Goal: Download file/media

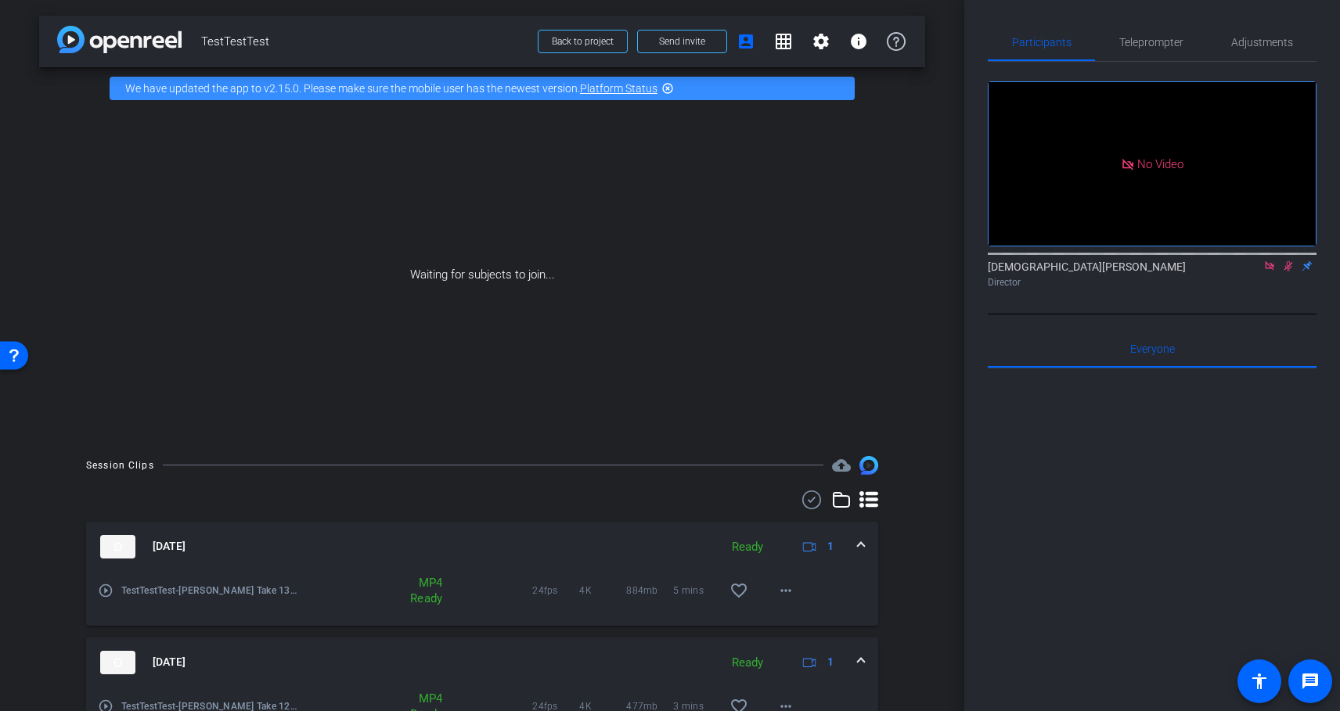
scroll to position [529, 0]
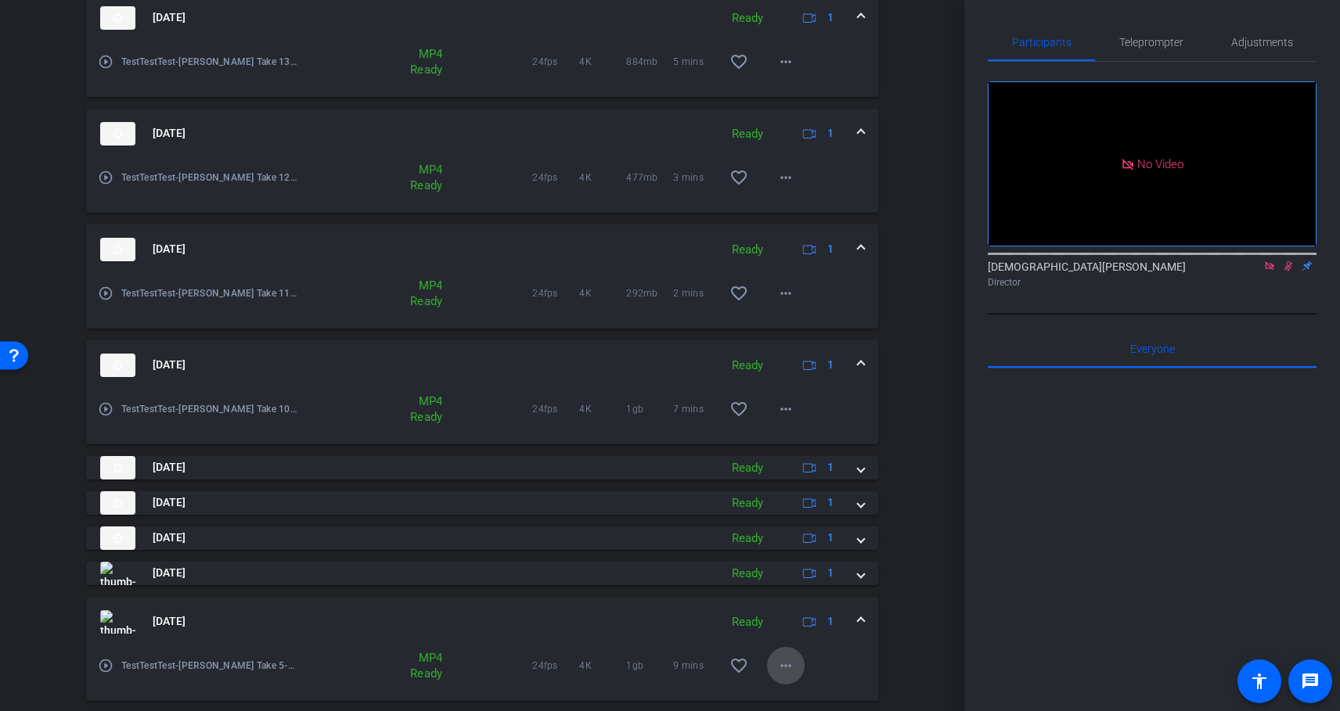
click at [784, 664] on mat-icon "more_horiz" at bounding box center [785, 666] width 19 height 19
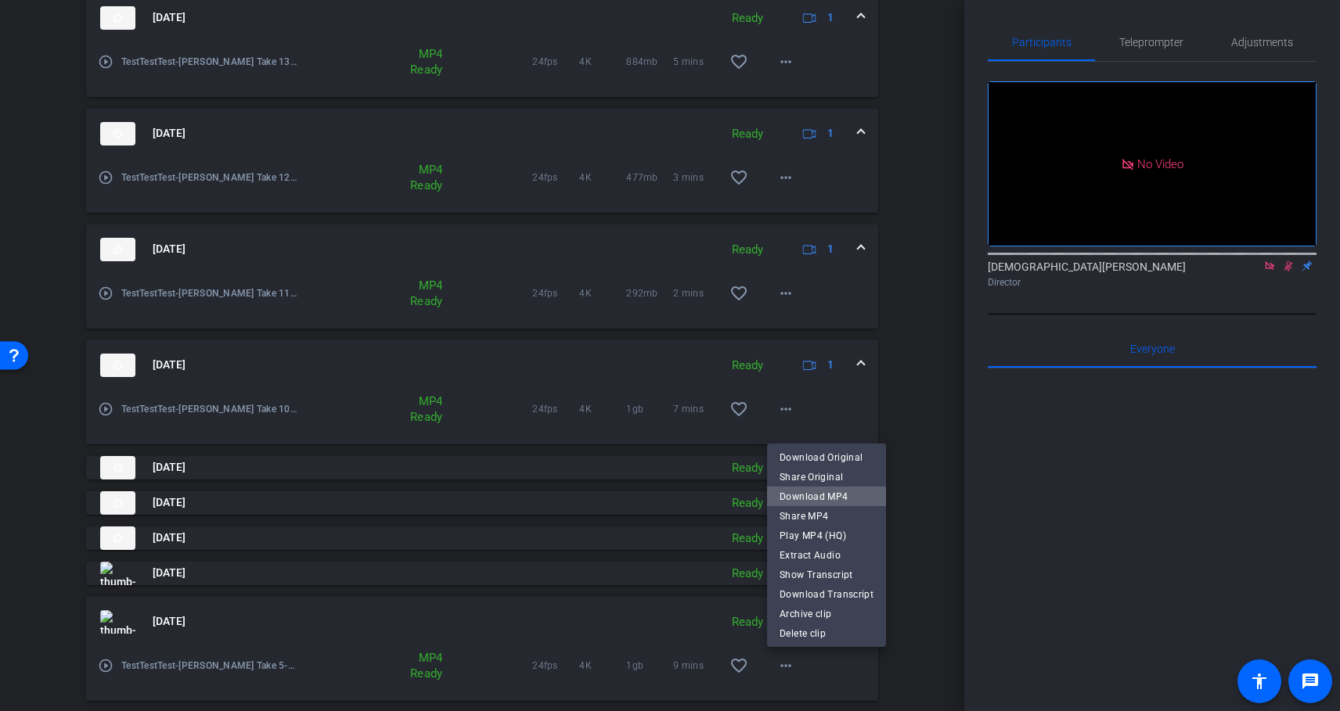
click at [858, 496] on span "Download MP4" at bounding box center [826, 497] width 94 height 19
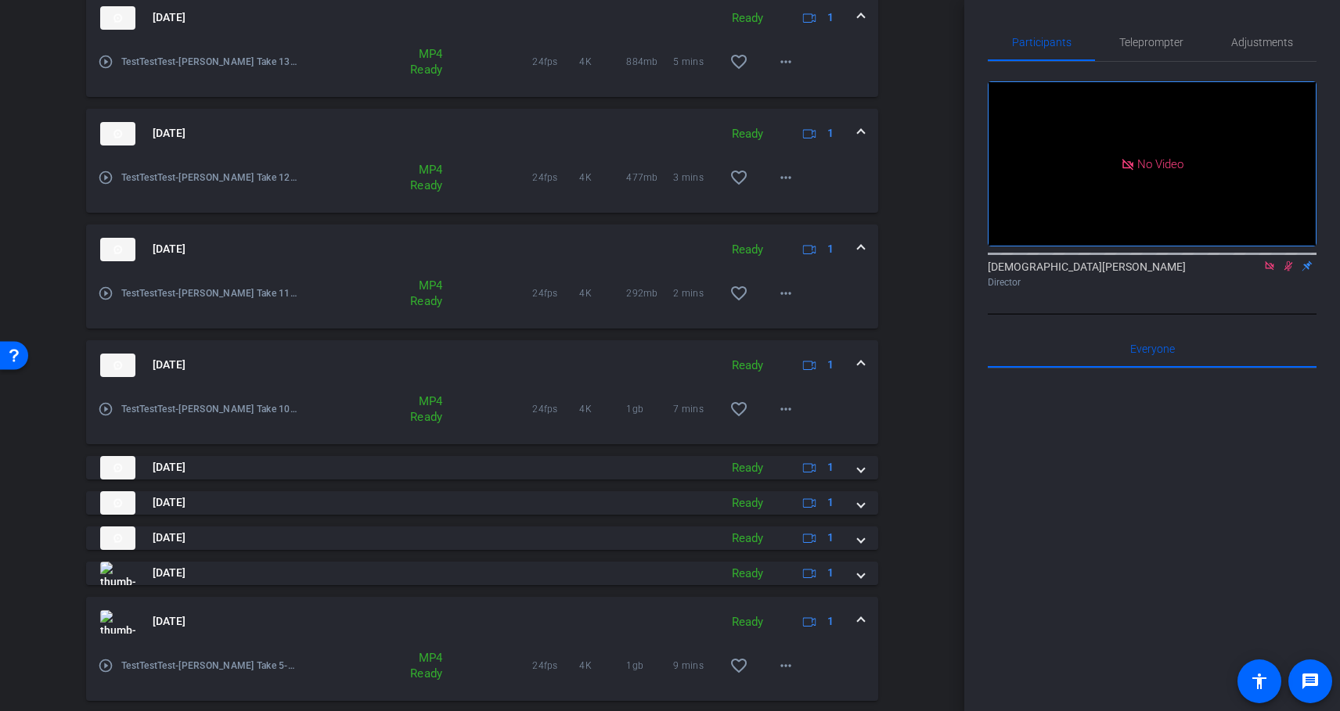
scroll to position [0, 0]
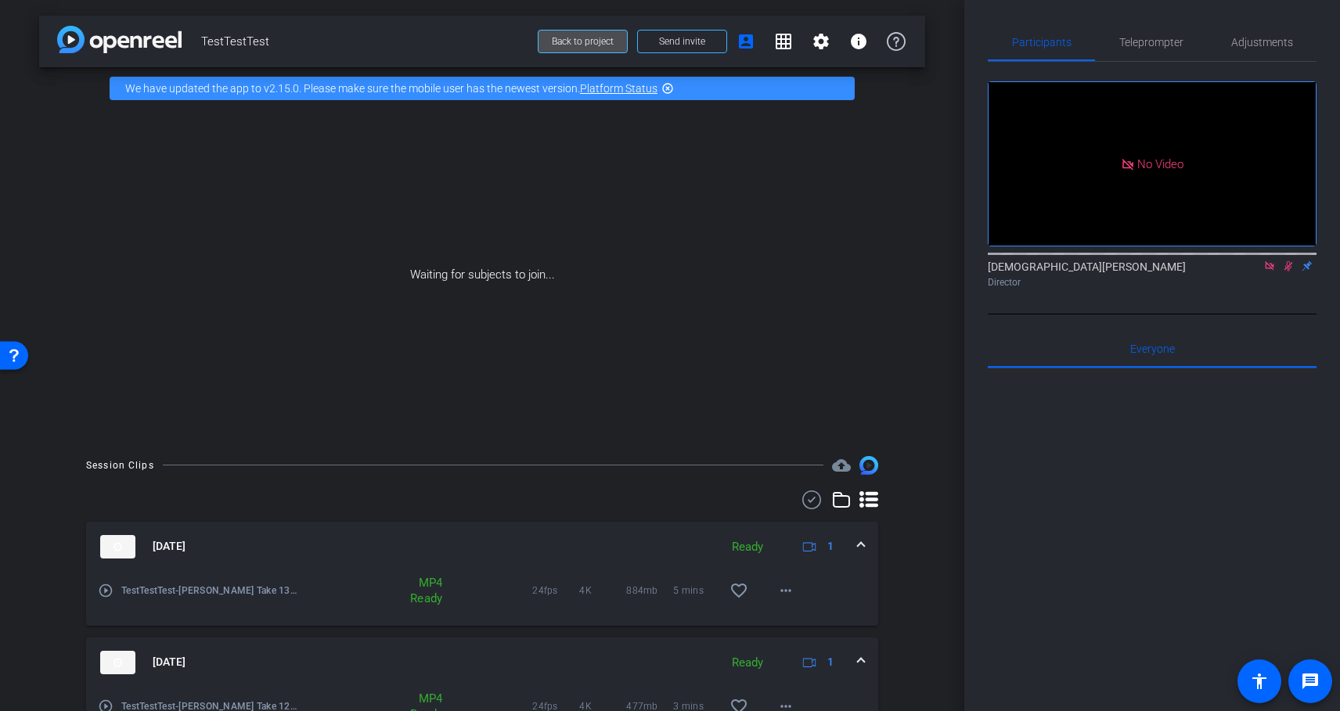
click at [585, 41] on span "Back to project" at bounding box center [583, 41] width 62 height 11
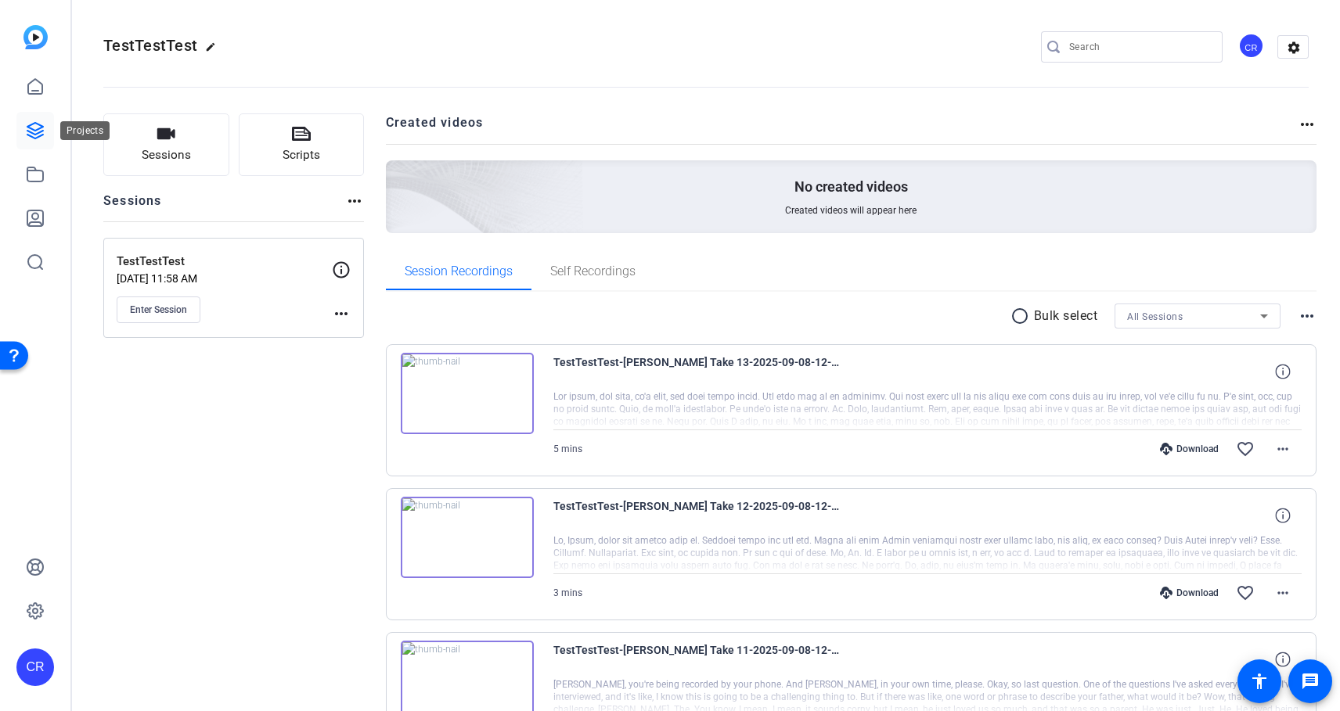
click at [24, 131] on link at bounding box center [35, 131] width 38 height 38
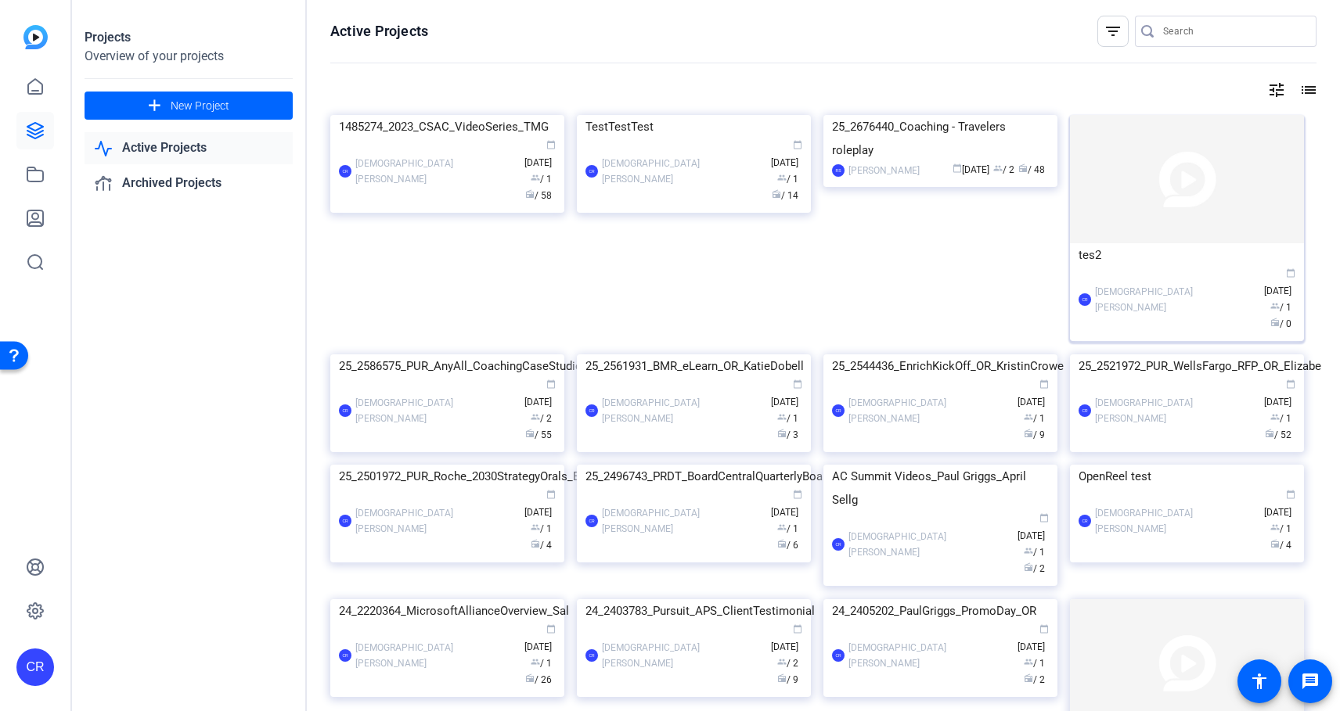
click at [1110, 212] on img at bounding box center [1187, 179] width 234 height 128
click at [1220, 224] on img at bounding box center [1187, 179] width 234 height 128
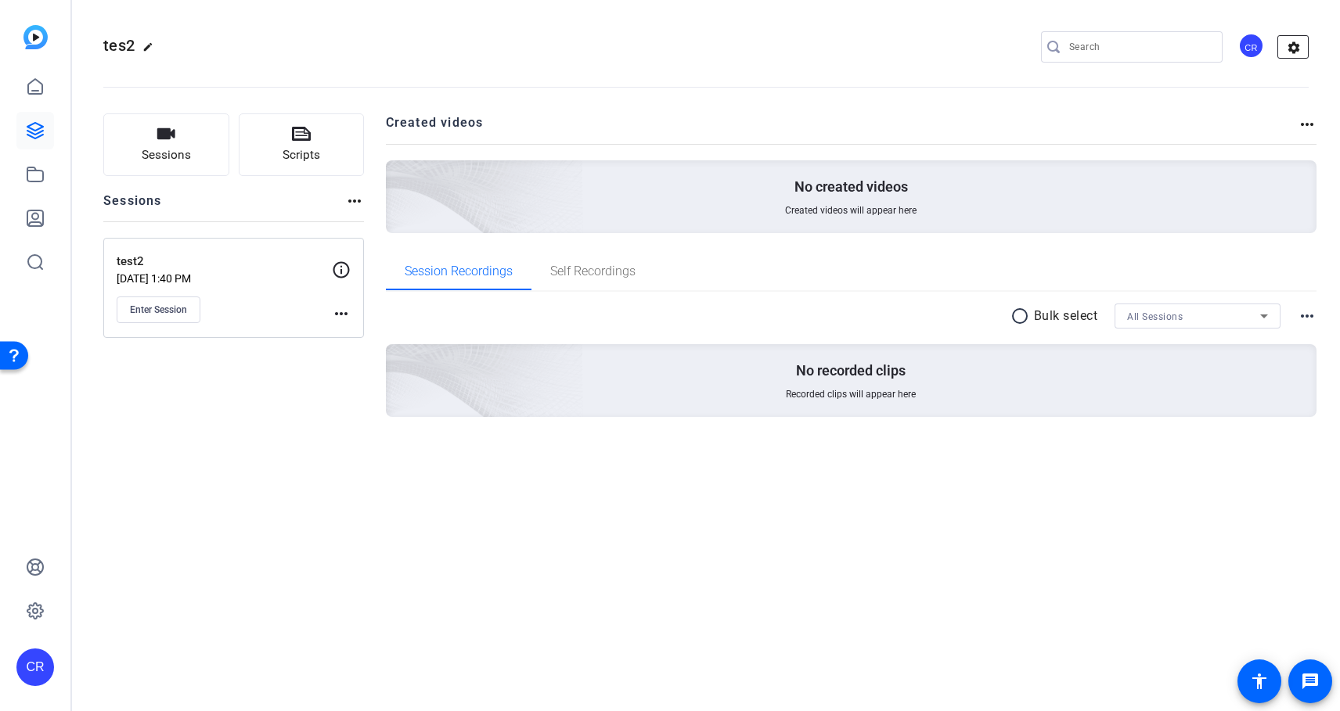
click at [1295, 44] on mat-icon "settings" at bounding box center [1293, 47] width 31 height 23
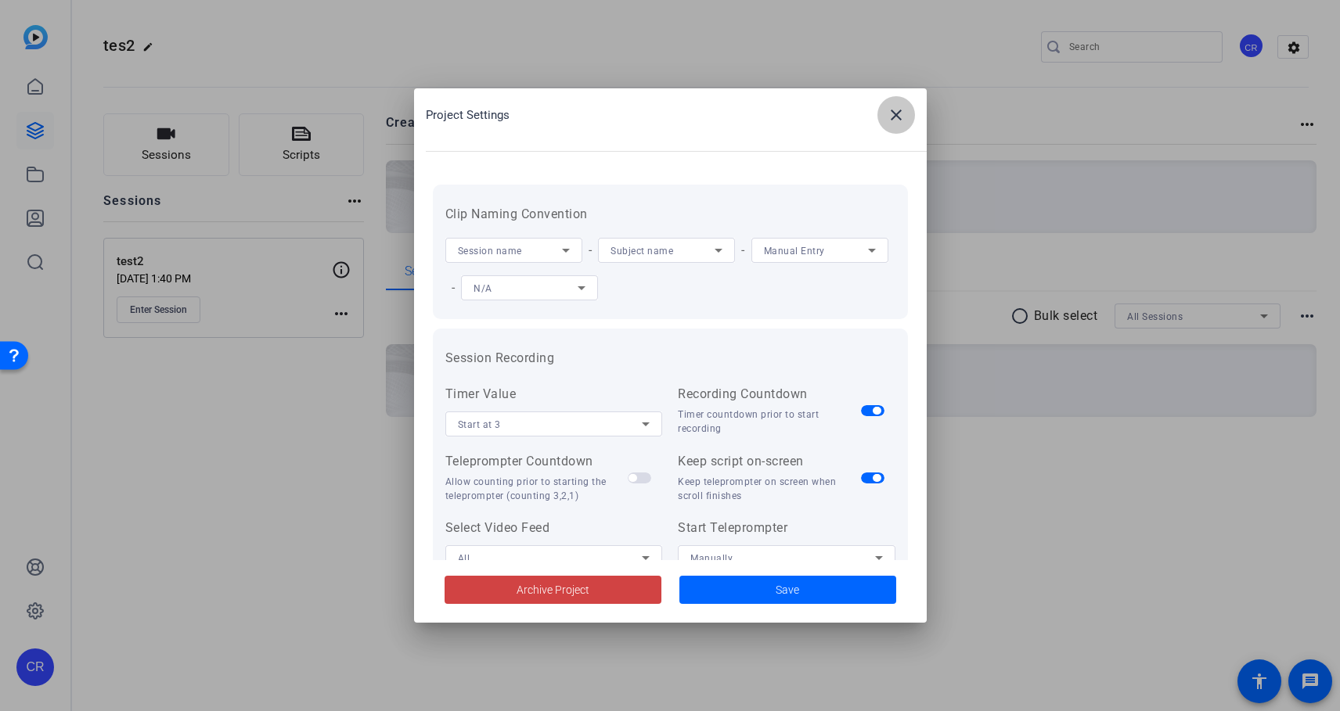
click at [896, 116] on mat-icon "close" at bounding box center [896, 115] width 19 height 19
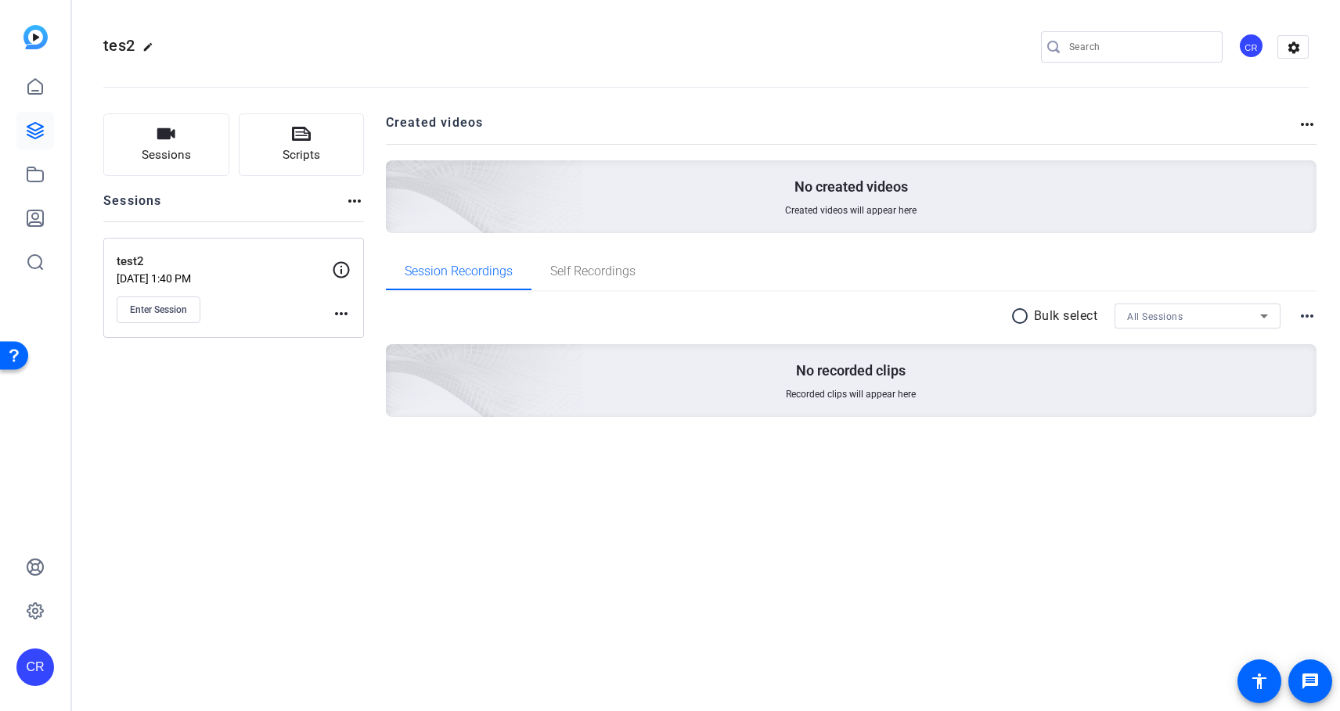
click at [149, 51] on mat-icon "edit" at bounding box center [151, 50] width 19 height 19
click at [264, 43] on span "clear" at bounding box center [267, 47] width 19 height 19
click at [149, 46] on mat-icon "edit" at bounding box center [151, 50] width 19 height 19
click at [272, 46] on span "clear" at bounding box center [267, 47] width 19 height 19
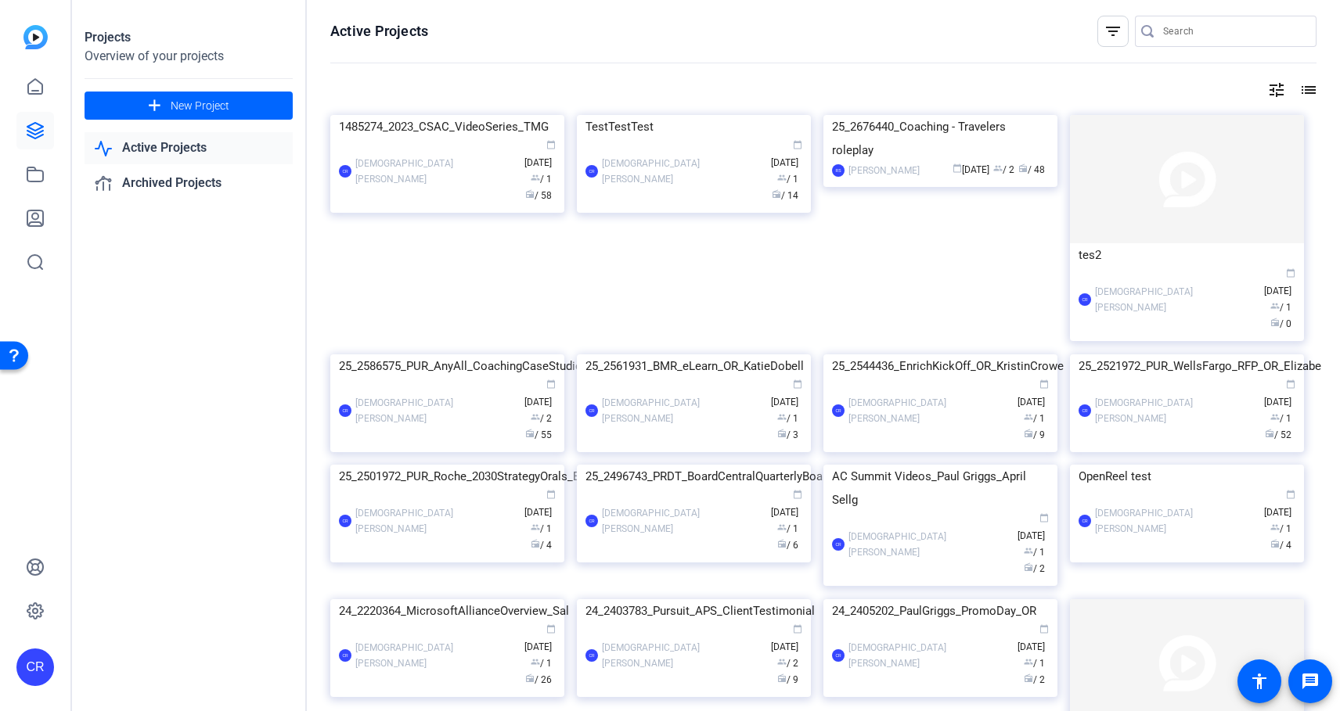
click at [817, 74] on openreel-divider-bar at bounding box center [823, 64] width 986 height 34
